Goal: Information Seeking & Learning: Learn about a topic

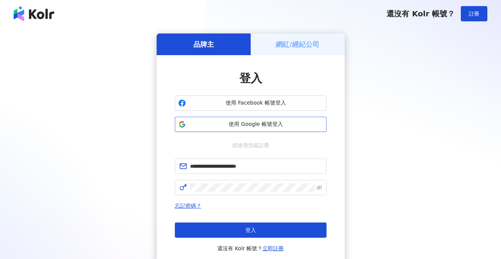
click at [228, 123] on span "使用 Google 帳號登入" at bounding box center [256, 124] width 134 height 8
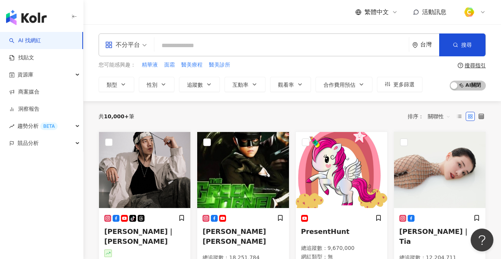
click at [192, 43] on input "search" at bounding box center [282, 45] width 249 height 14
paste input "**********"
type input "**********"
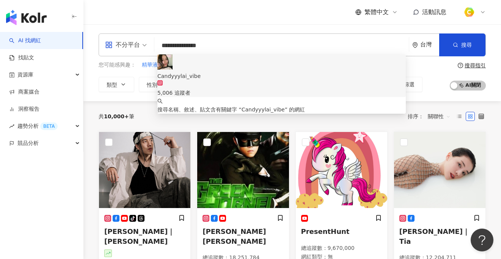
click at [201, 72] on div "Candyyylai_vibe" at bounding box center [282, 76] width 249 height 8
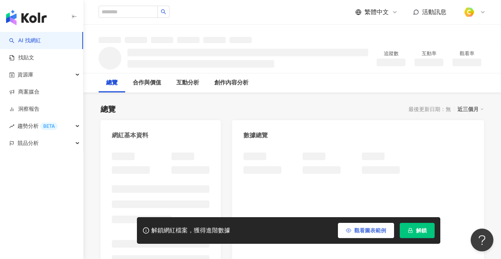
click at [361, 230] on span "觀看圖表範例" at bounding box center [371, 230] width 32 height 6
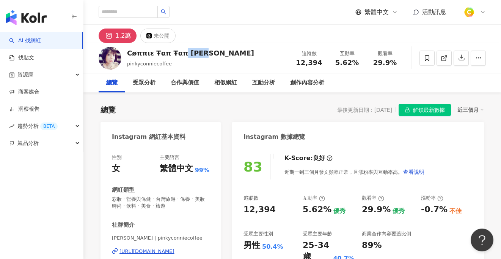
drag, startPoint x: 204, startPoint y: 55, endPoint x: 232, endPoint y: 50, distance: 28.5
click at [232, 50] on div "Cøππιε Ŧαπ Ŧαπ [PERSON_NAME]" at bounding box center [190, 52] width 127 height 9
drag, startPoint x: 296, startPoint y: 61, endPoint x: 324, endPoint y: 61, distance: 27.3
click at [324, 61] on div "追蹤數 12,394" at bounding box center [309, 58] width 38 height 16
copy span "12,394"
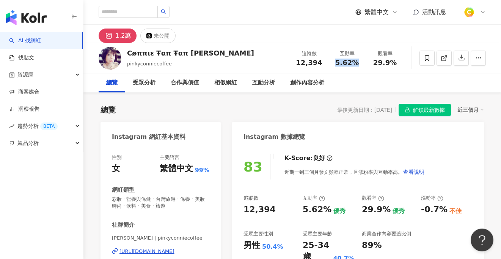
drag, startPoint x: 335, startPoint y: 60, endPoint x: 358, endPoint y: 61, distance: 23.5
click at [358, 61] on div "5.62%" at bounding box center [347, 63] width 29 height 8
copy span "5.62%"
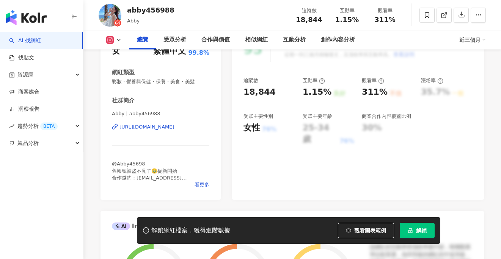
scroll to position [105, 0]
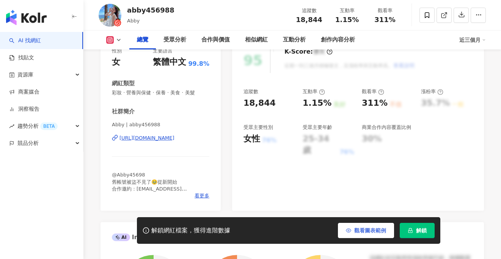
click at [360, 229] on span "觀看圖表範例" at bounding box center [371, 230] width 32 height 6
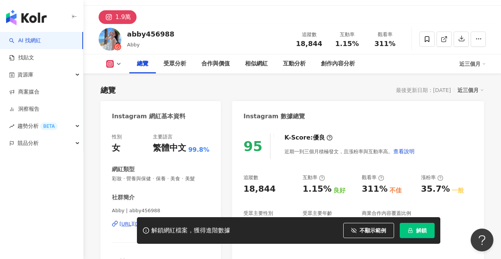
scroll to position [0, 0]
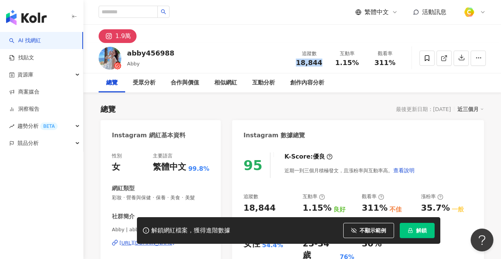
drag, startPoint x: 297, startPoint y: 61, endPoint x: 320, endPoint y: 63, distance: 22.9
click at [320, 63] on div "18,844" at bounding box center [309, 63] width 29 height 8
copy span "18,844"
drag, startPoint x: 338, startPoint y: 62, endPoint x: 364, endPoint y: 61, distance: 25.4
click at [364, 61] on div "互動率 1.15%" at bounding box center [347, 58] width 38 height 16
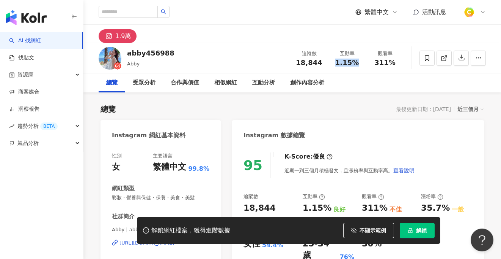
copy span "1.15%"
